Goal: Task Accomplishment & Management: Manage account settings

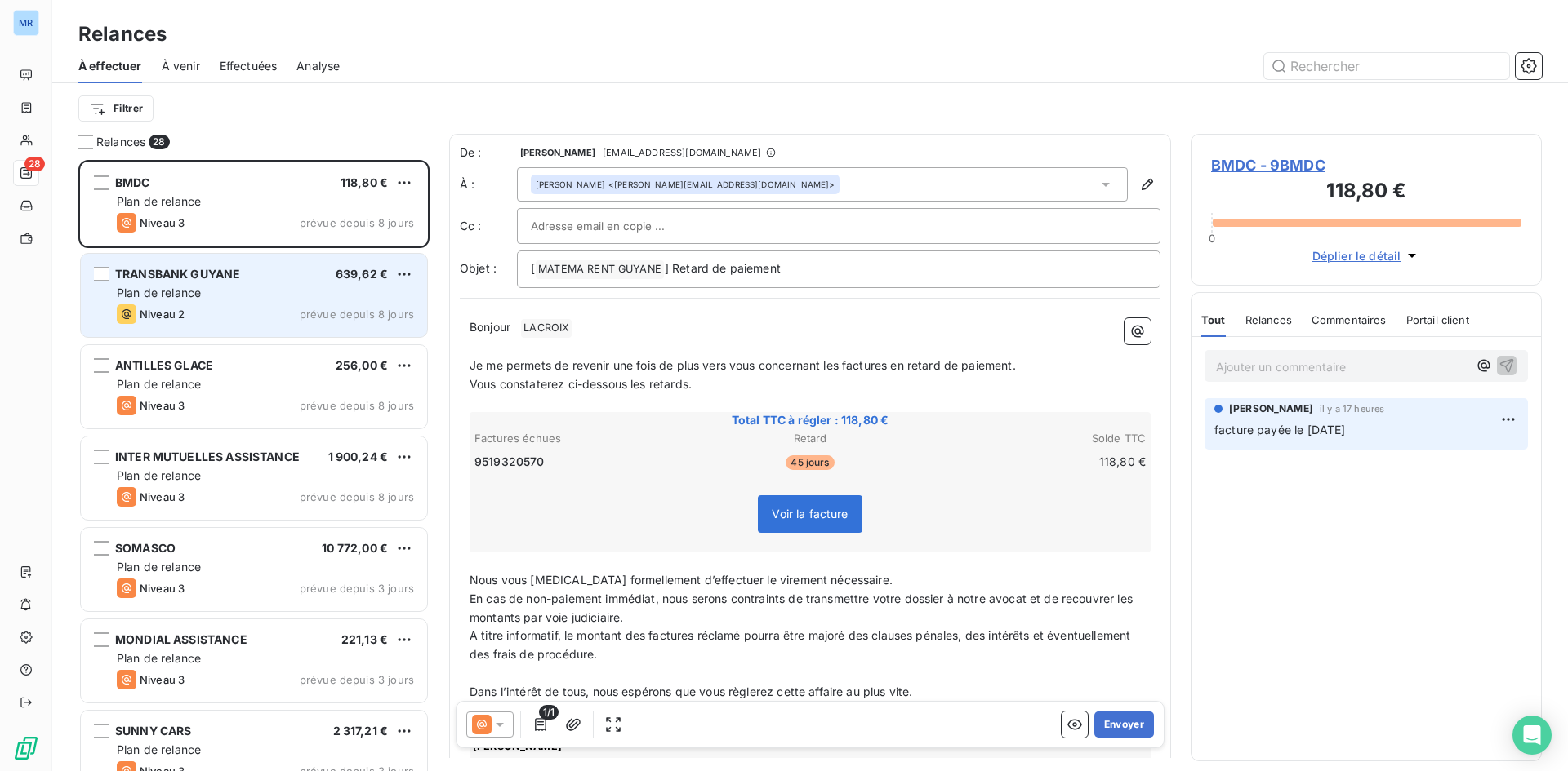
click at [290, 302] on div "TRANSBANK GUYANE 639,62 € Plan de relance Niveau 2 prévue depuis 8 jours" at bounding box center [254, 295] width 347 height 84
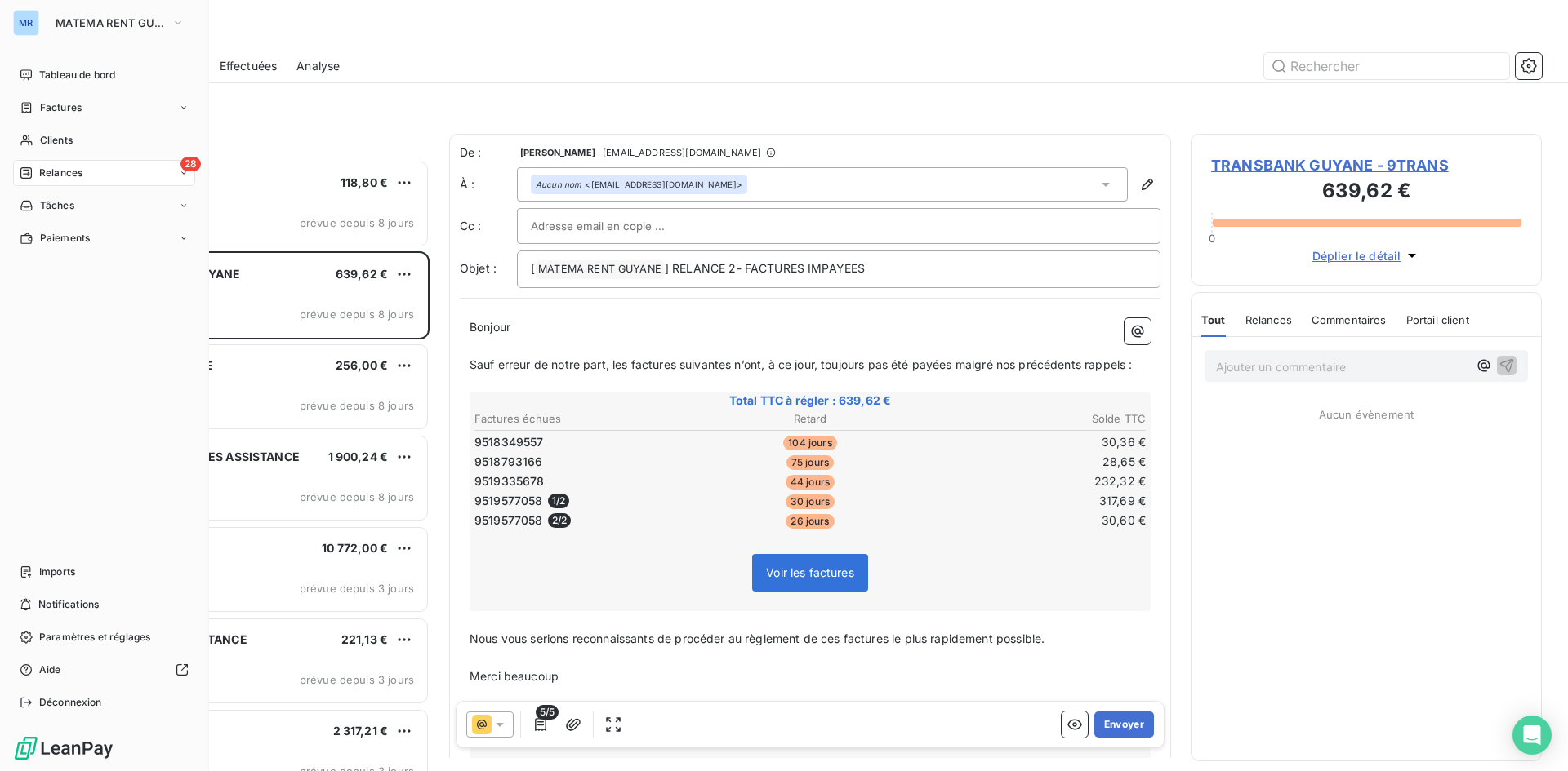
click at [33, 172] on div "Relances" at bounding box center [51, 173] width 63 height 15
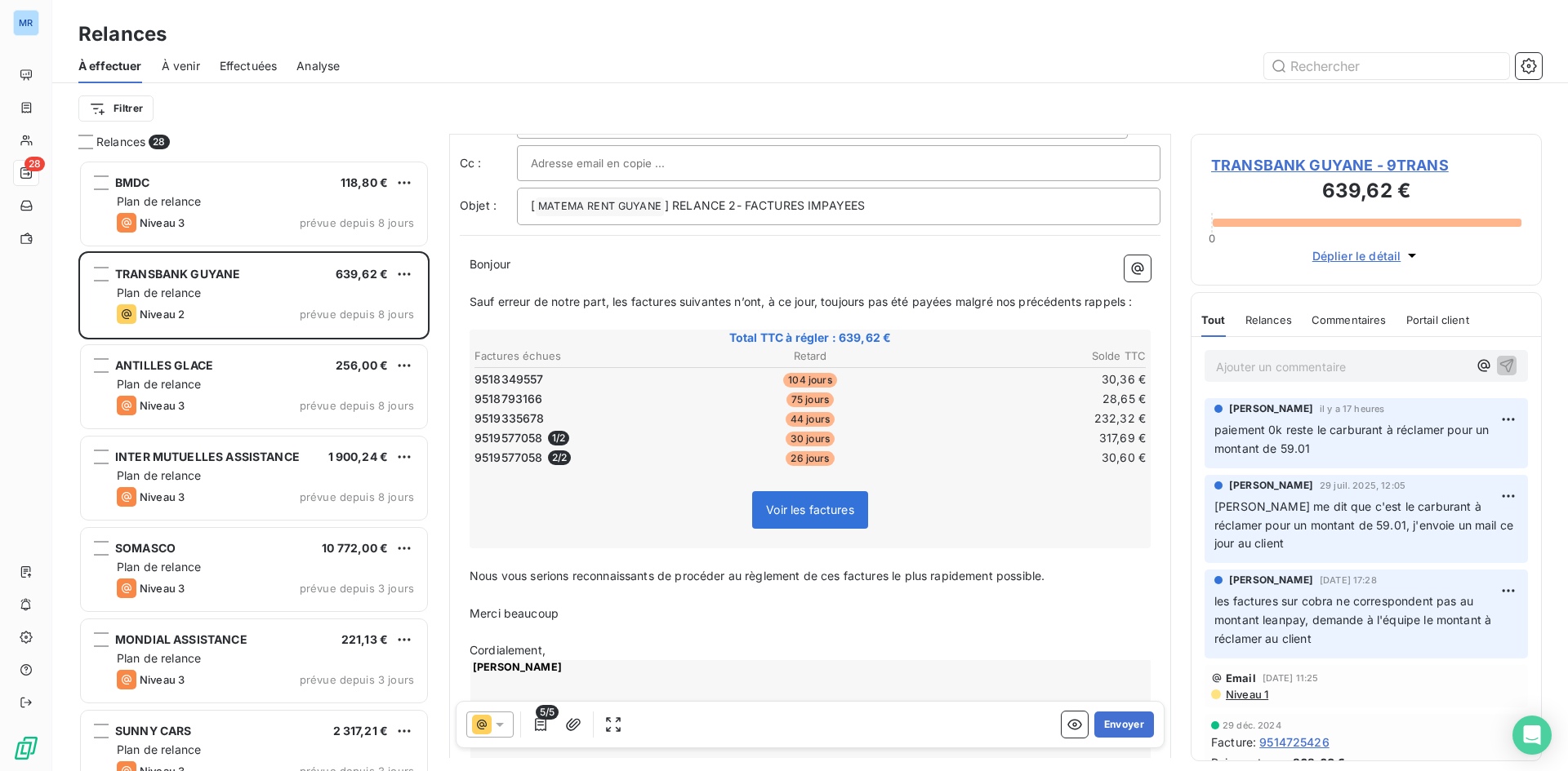
scroll to position [164, 0]
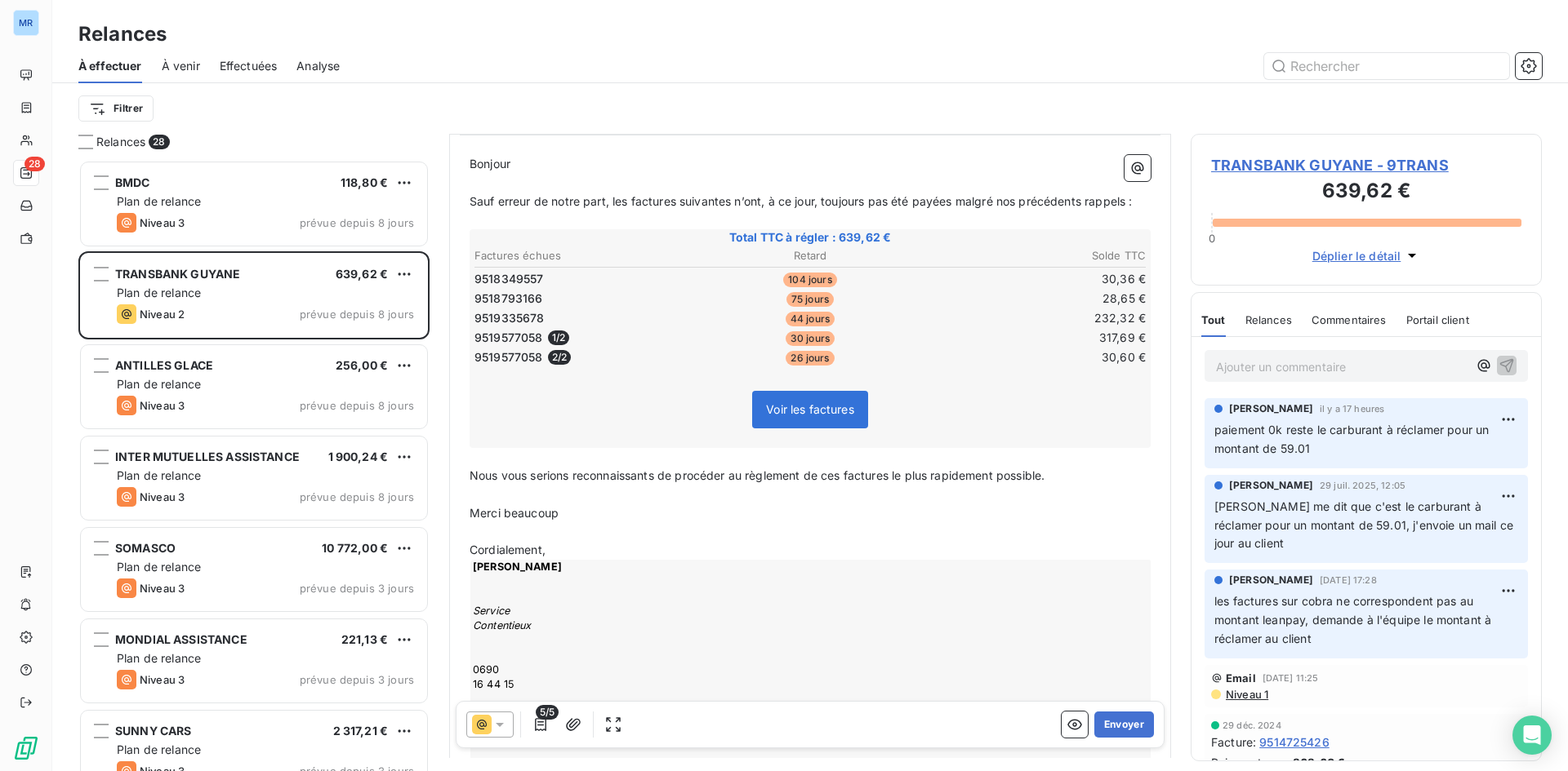
click at [1356, 541] on p "[PERSON_NAME] me dit que c'est le carburant à réclamer pour un montant de 59.01…" at bounding box center [1366, 526] width 304 height 57
click at [1342, 444] on p "paiement 0k reste le carburant à réclamer pour un montant de 59.01" at bounding box center [1366, 439] width 304 height 37
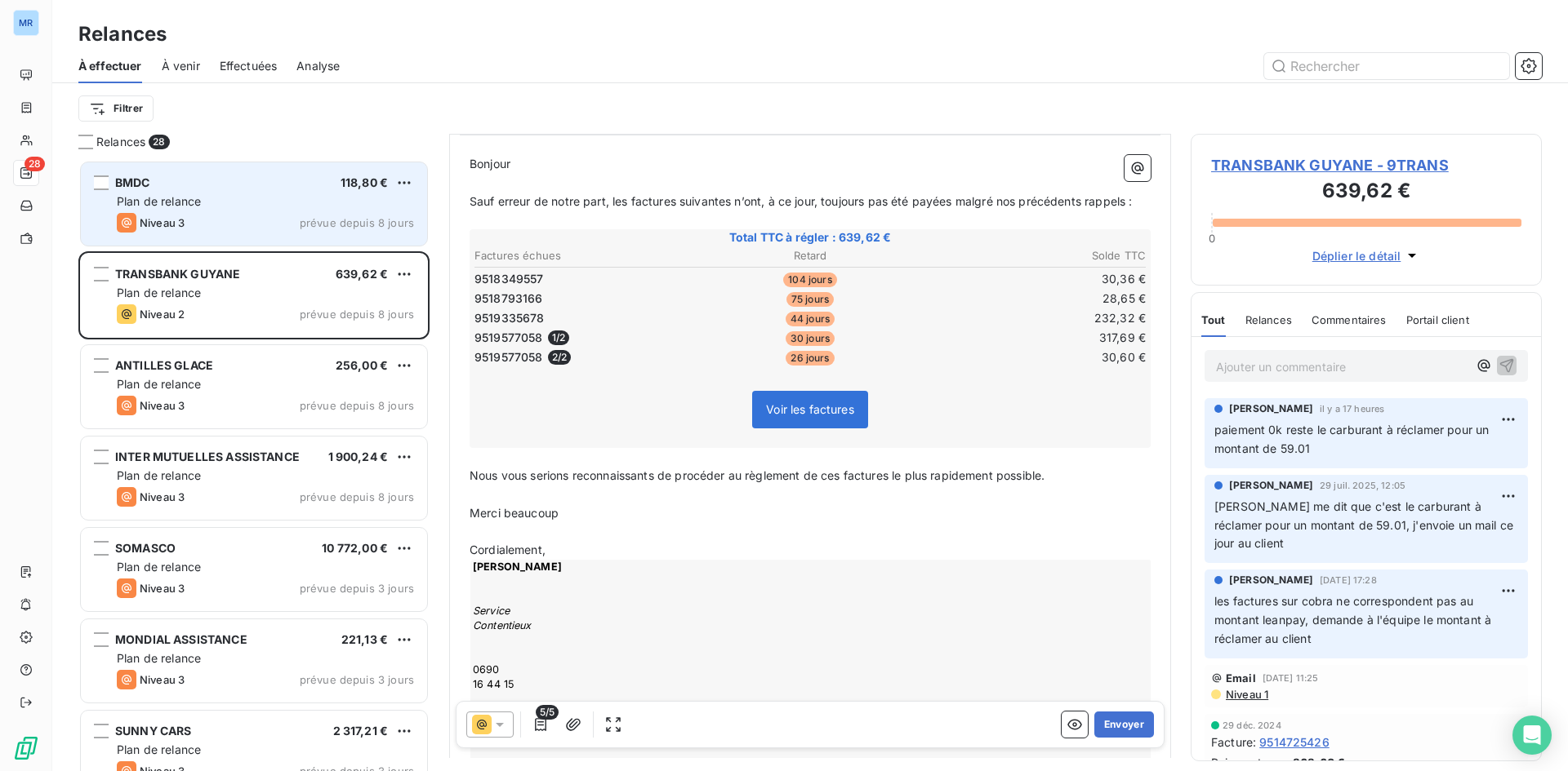
click at [219, 218] on div "Niveau 3 prévue depuis 8 jours" at bounding box center [266, 222] width 297 height 20
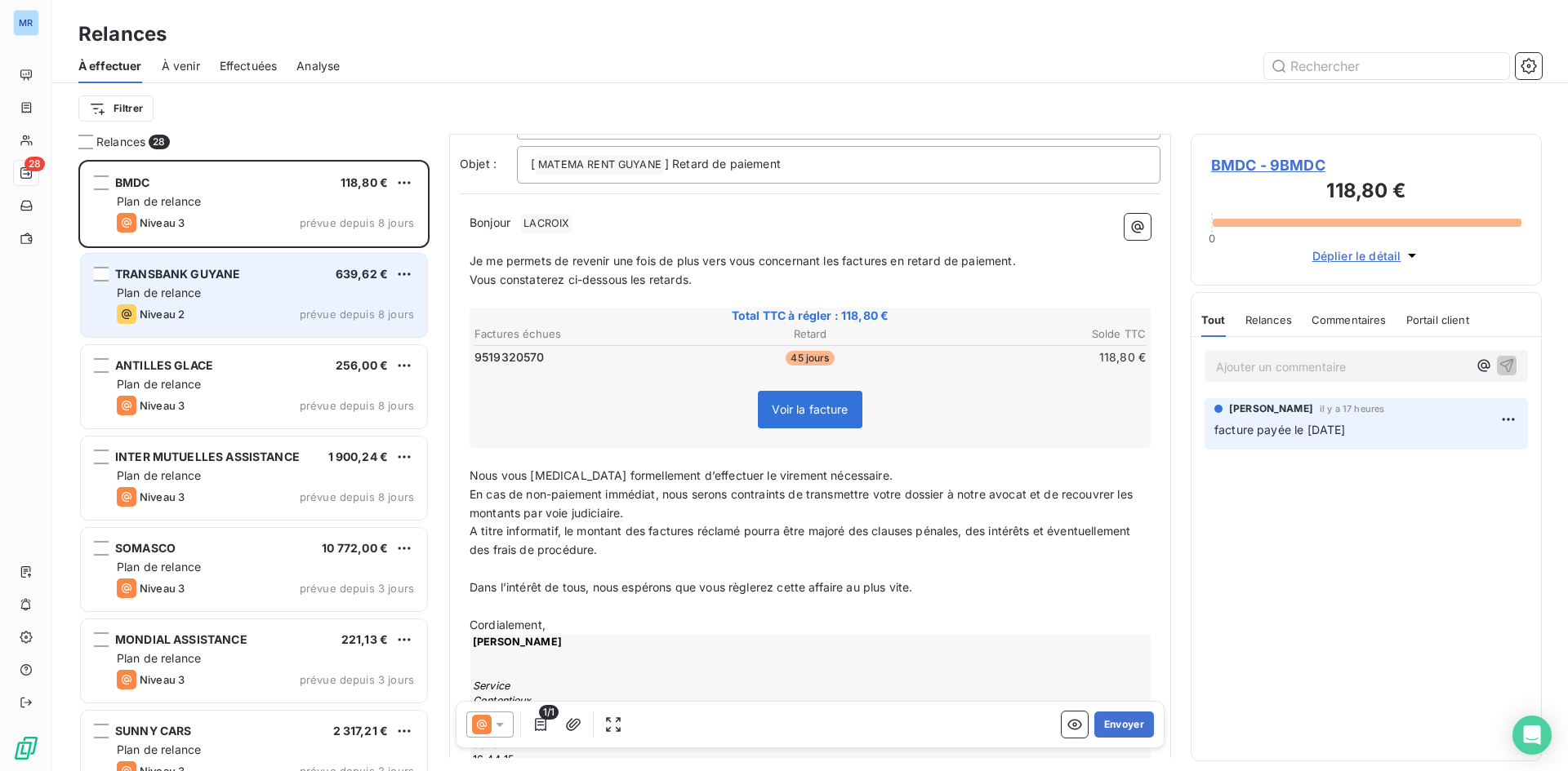
click at [222, 300] on div "Plan de relance" at bounding box center [266, 294] width 297 height 17
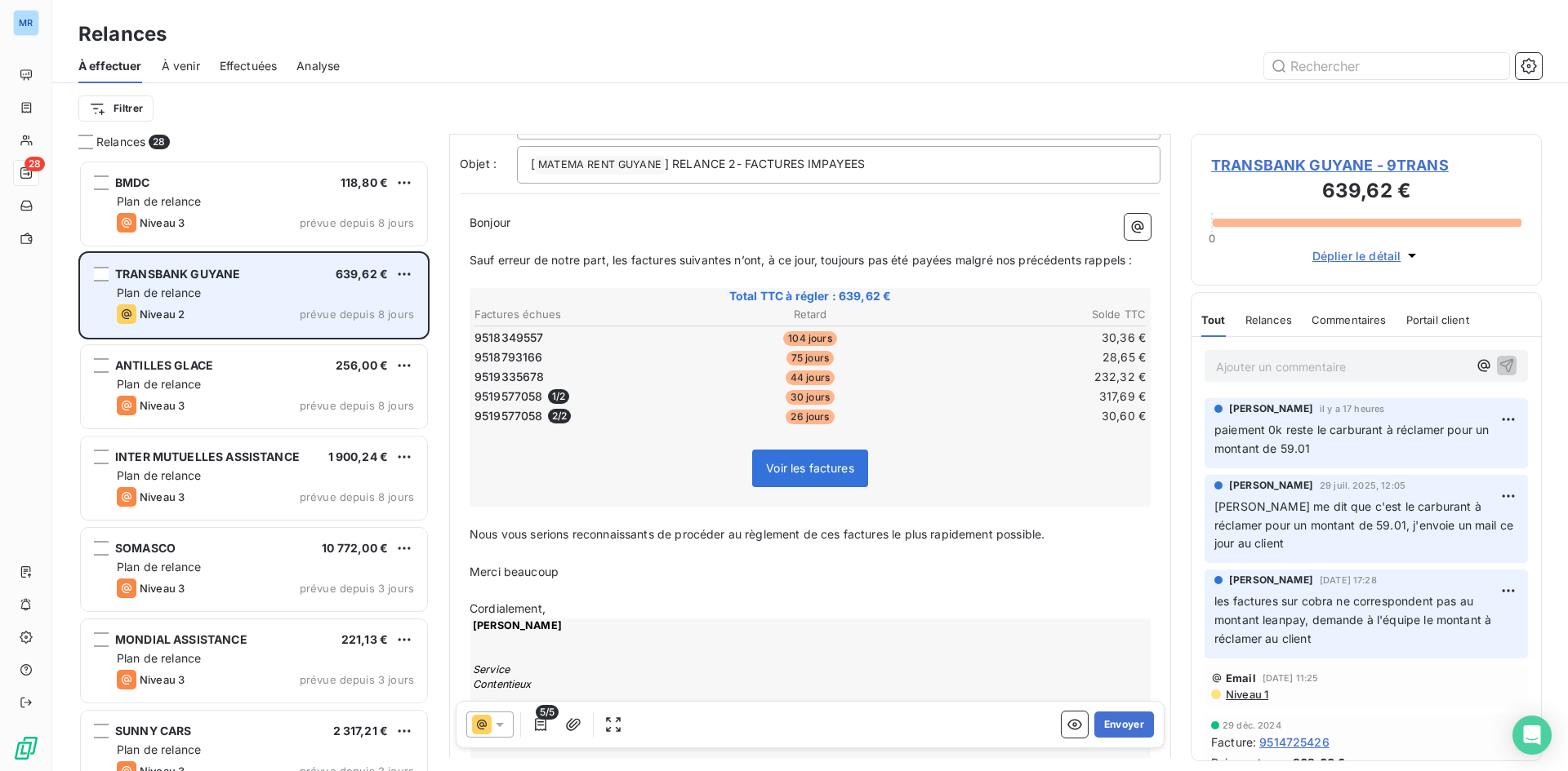
scroll to position [46, 0]
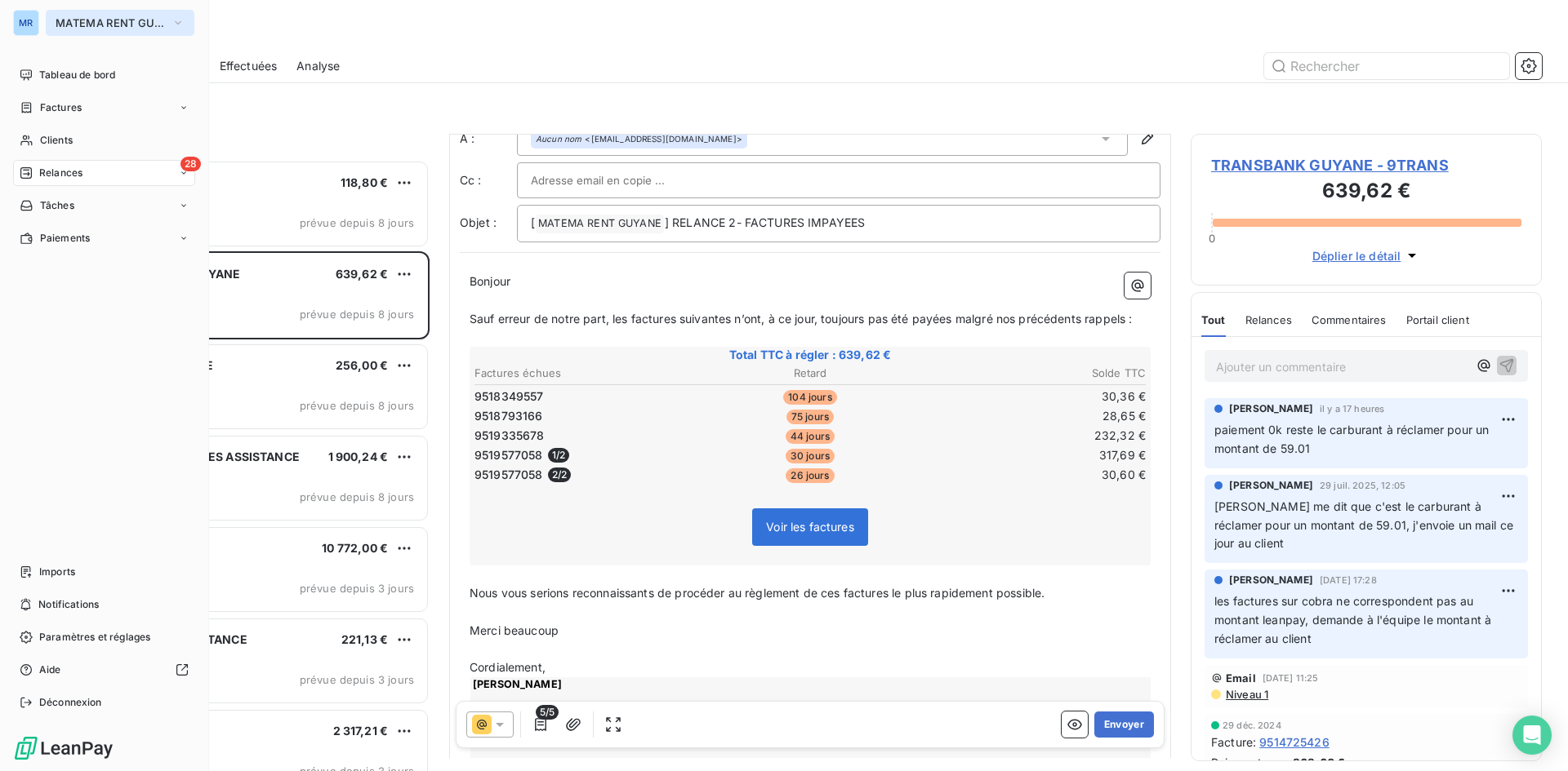
click at [178, 17] on icon "button" at bounding box center [178, 23] width 13 height 17
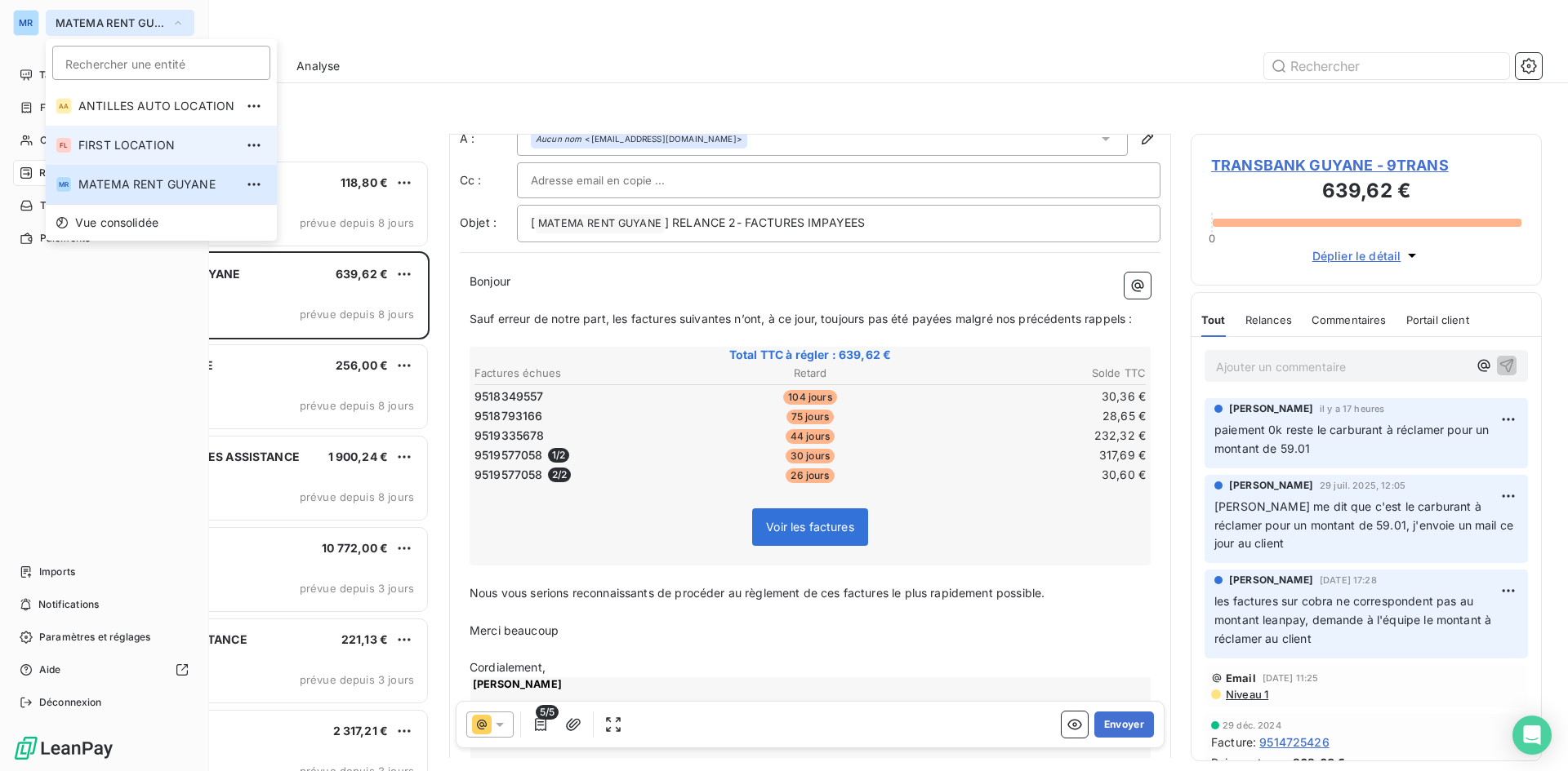
click at [146, 144] on span "FIRST LOCATION" at bounding box center [156, 146] width 156 height 17
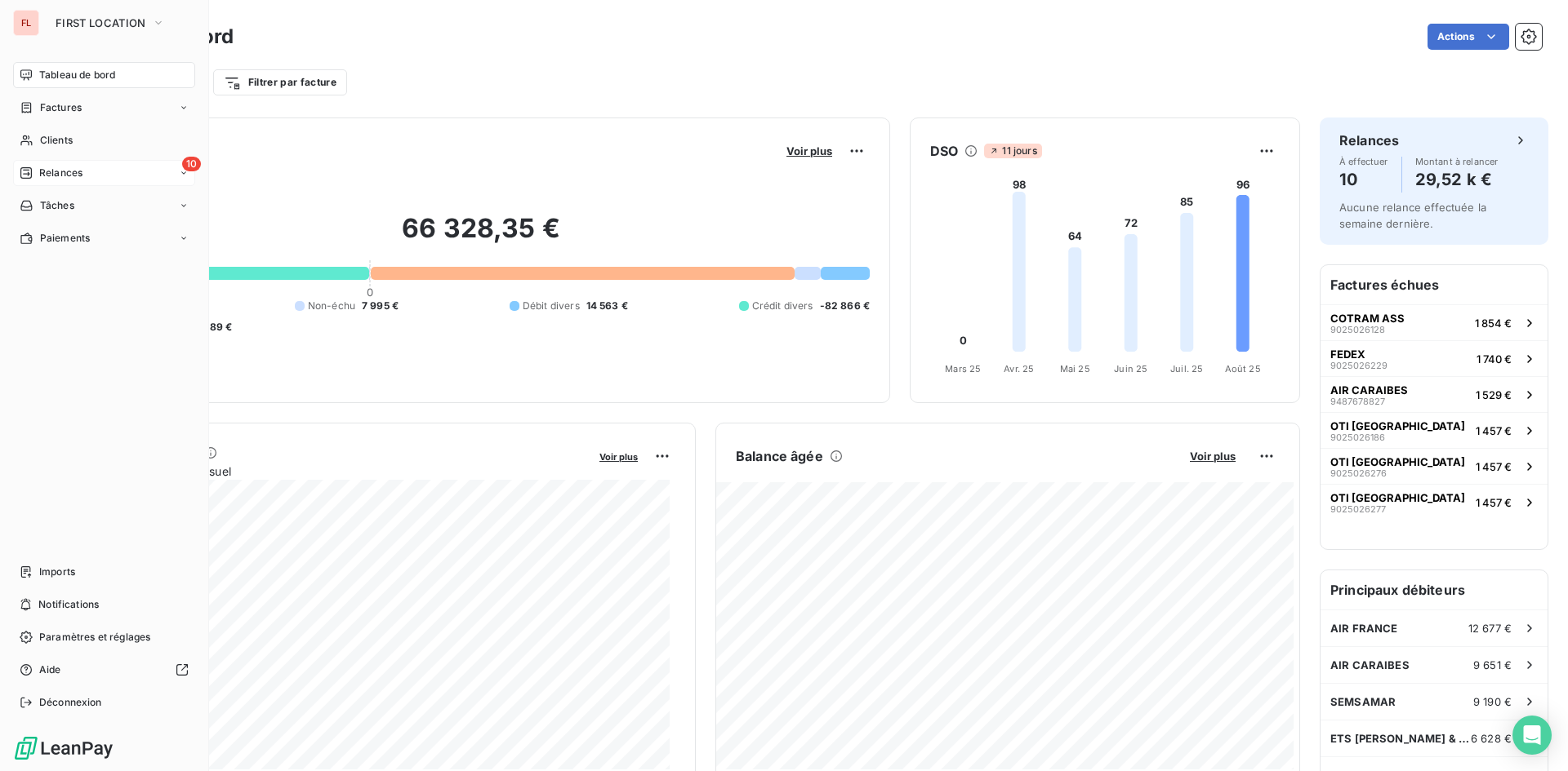
click at [68, 174] on span "Relances" at bounding box center [60, 173] width 44 height 15
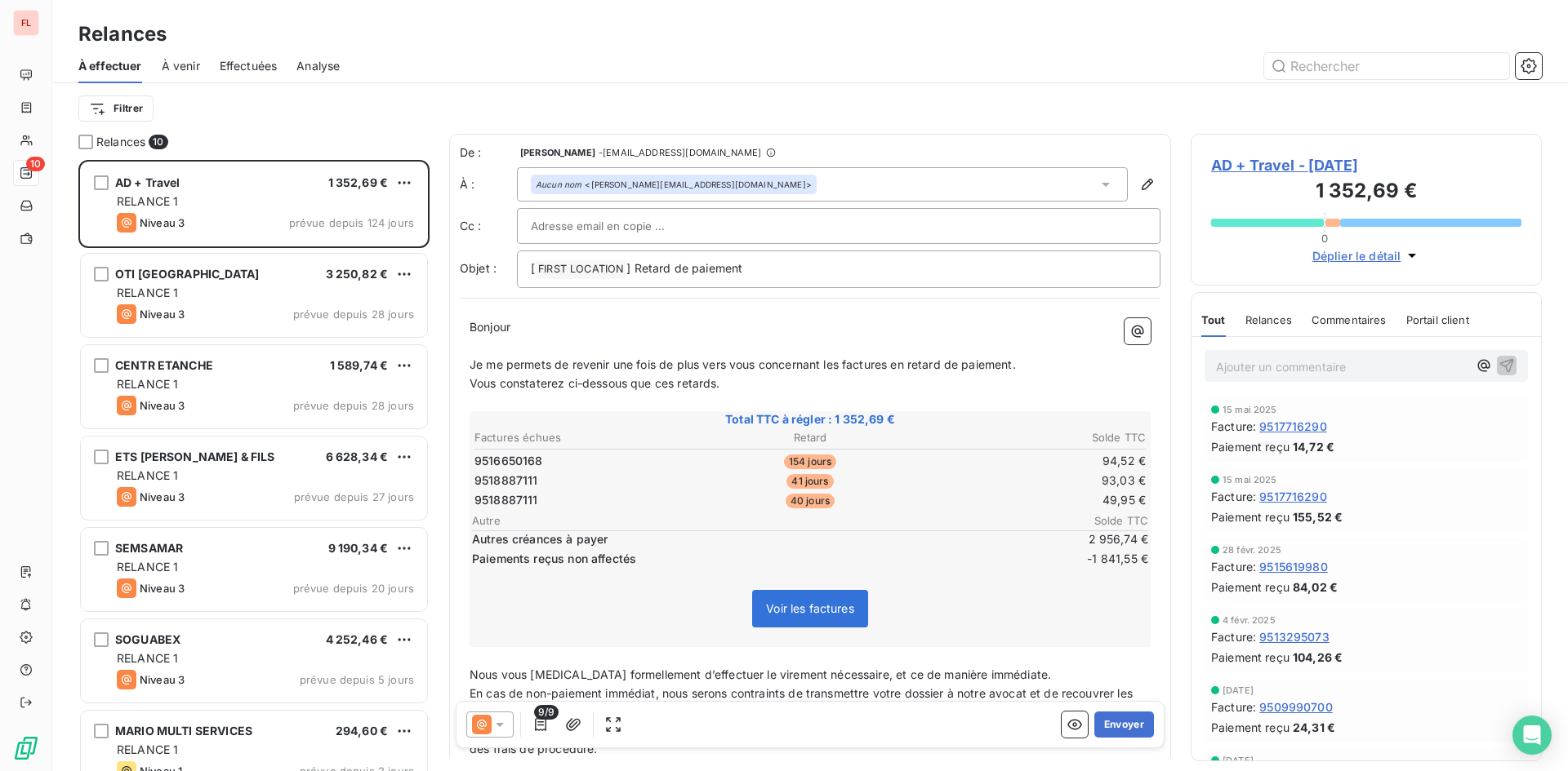
scroll to position [599, 339]
